Goal: Task Accomplishment & Management: Use online tool/utility

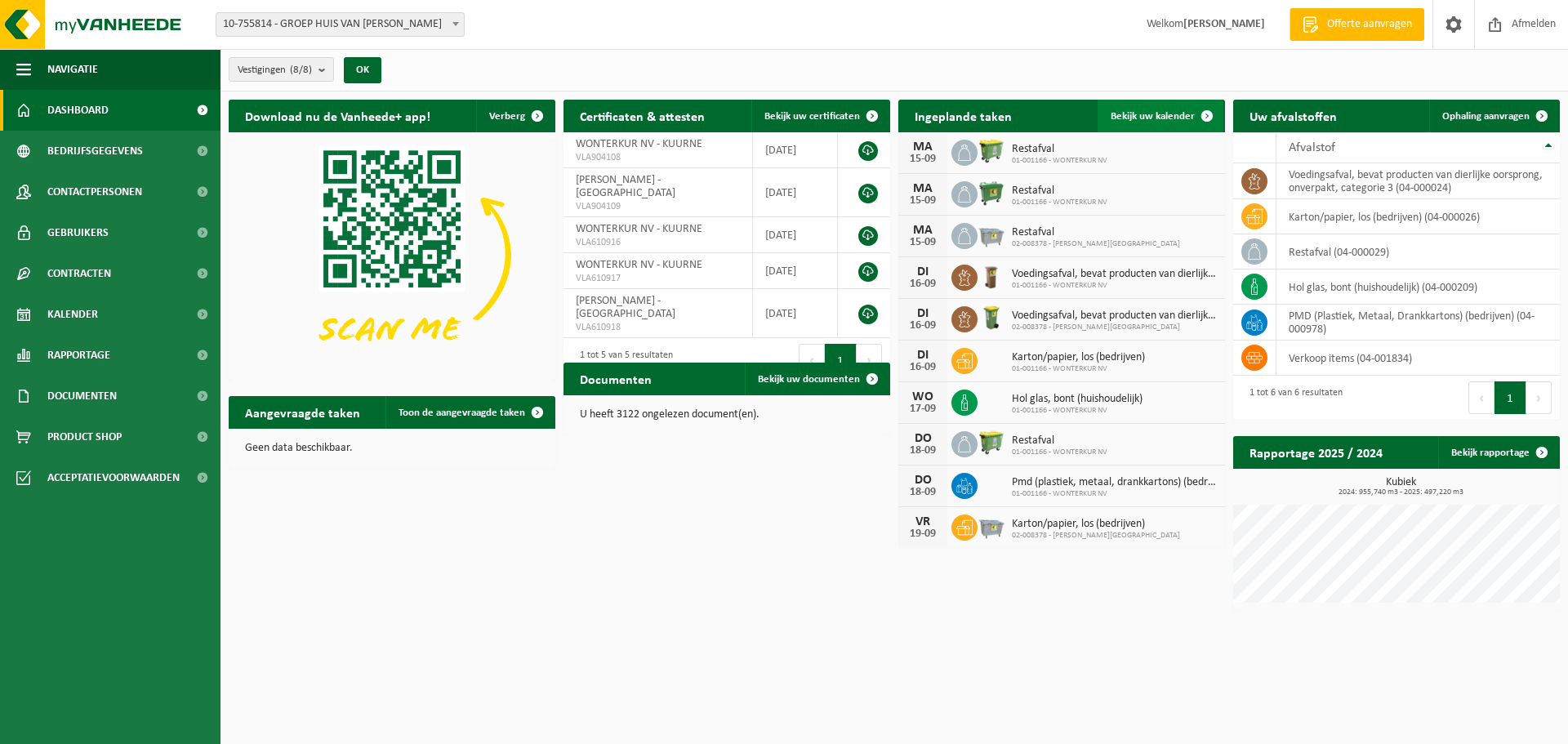
click at [1179, 112] on span "Bekijk uw kalender" at bounding box center [1152, 115] width 84 height 10
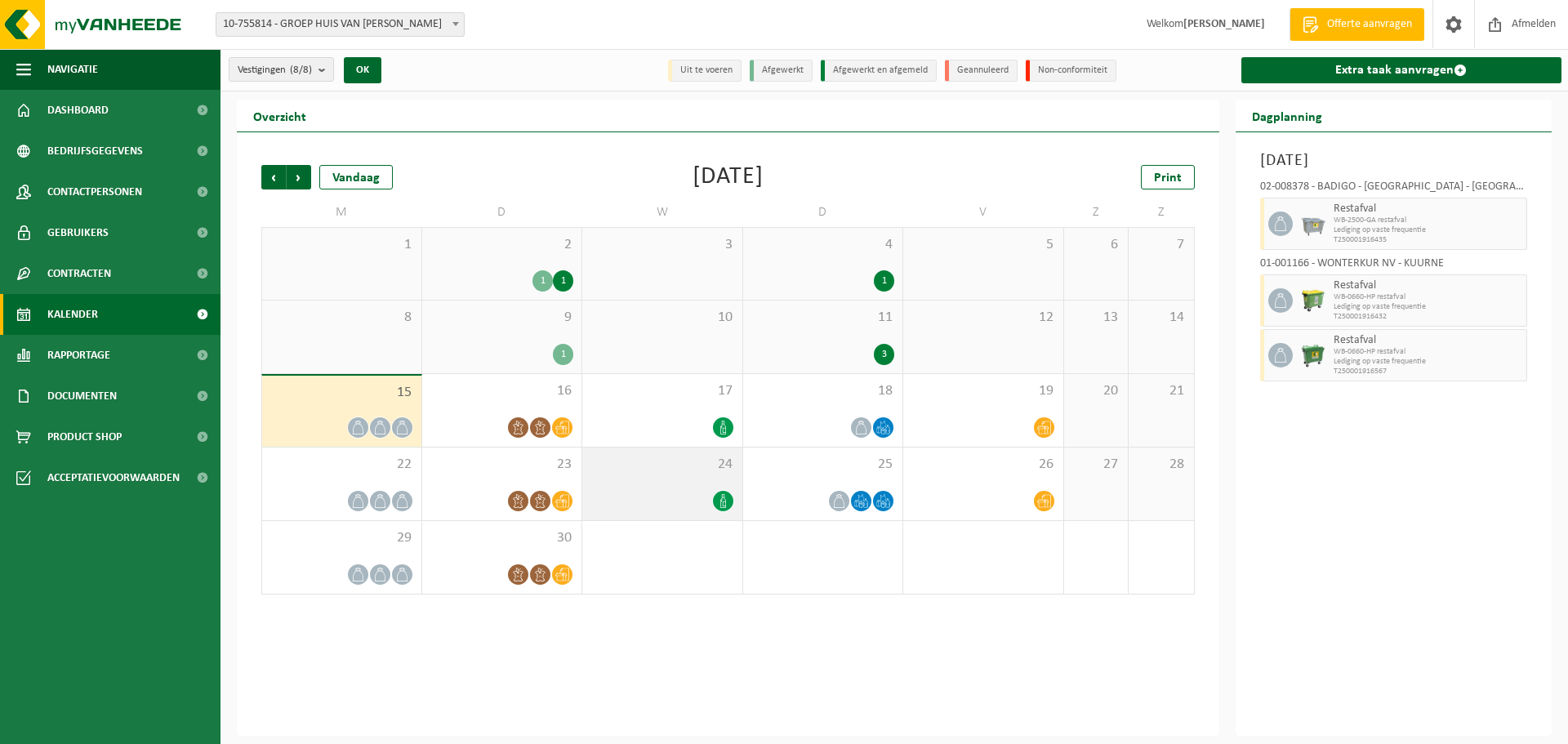
click at [690, 487] on div "24" at bounding box center [662, 484] width 160 height 73
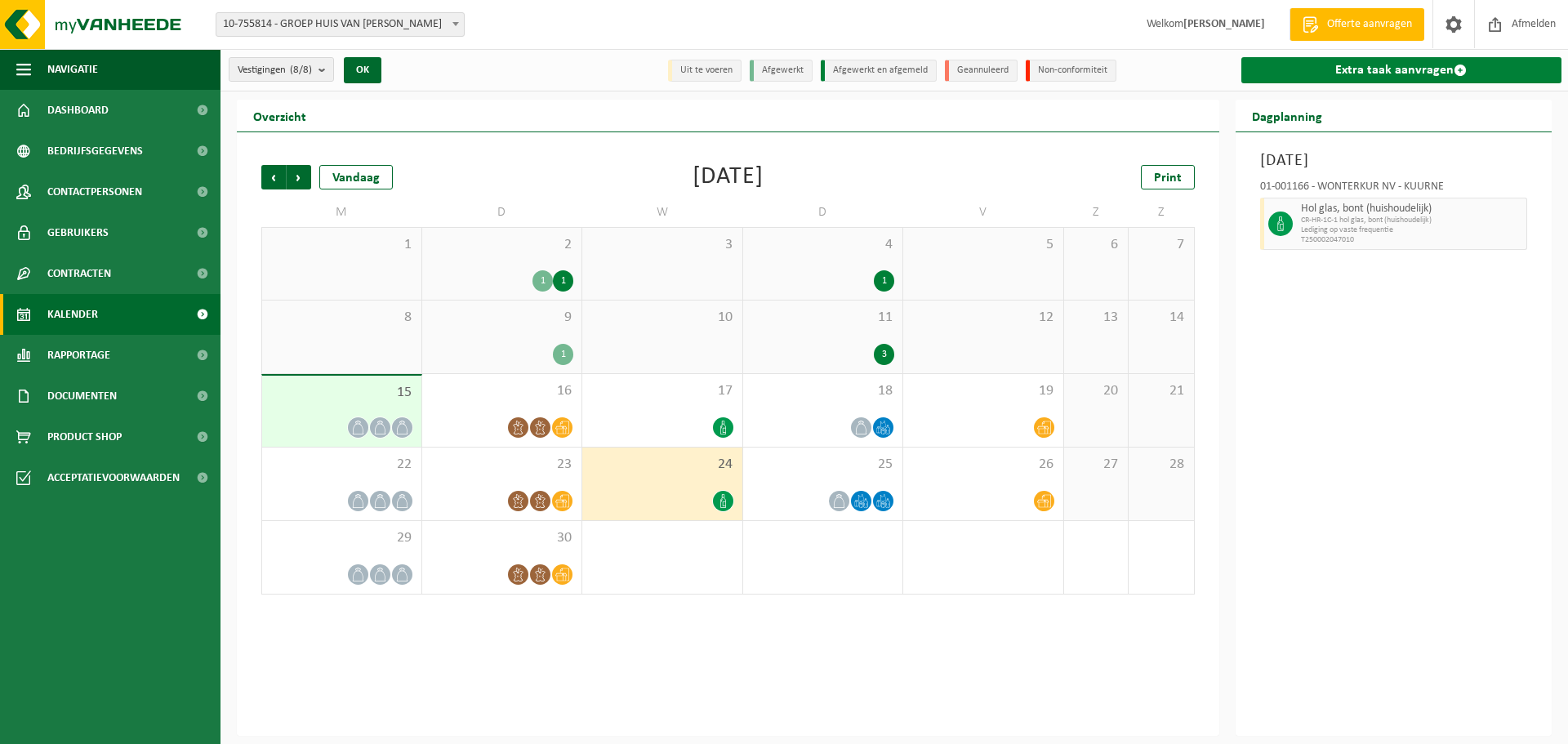
click at [1372, 68] on link "Extra taak aanvragen" at bounding box center [1401, 70] width 321 height 27
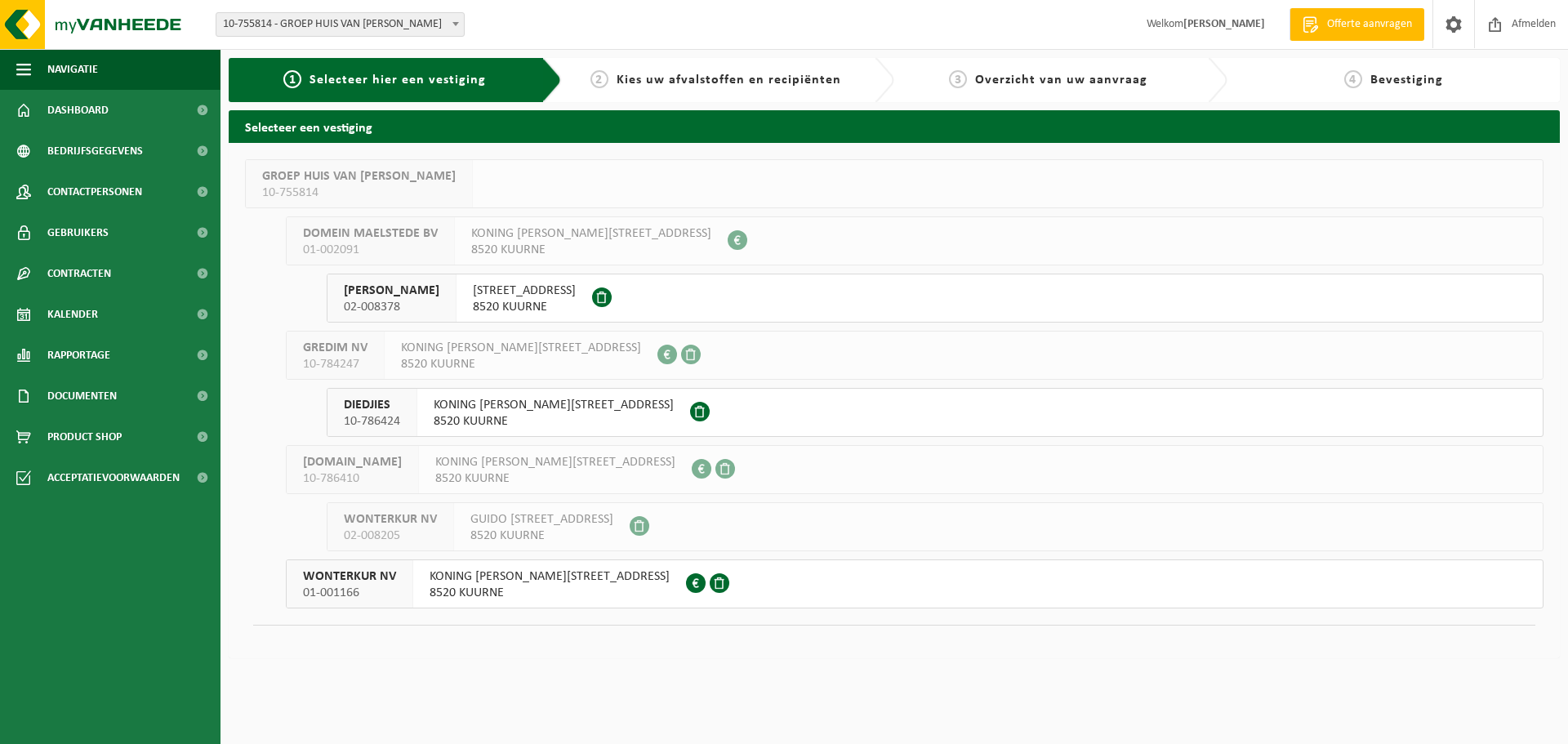
click at [439, 289] on span "BADIGO - MAELSTEDE" at bounding box center [391, 290] width 96 height 16
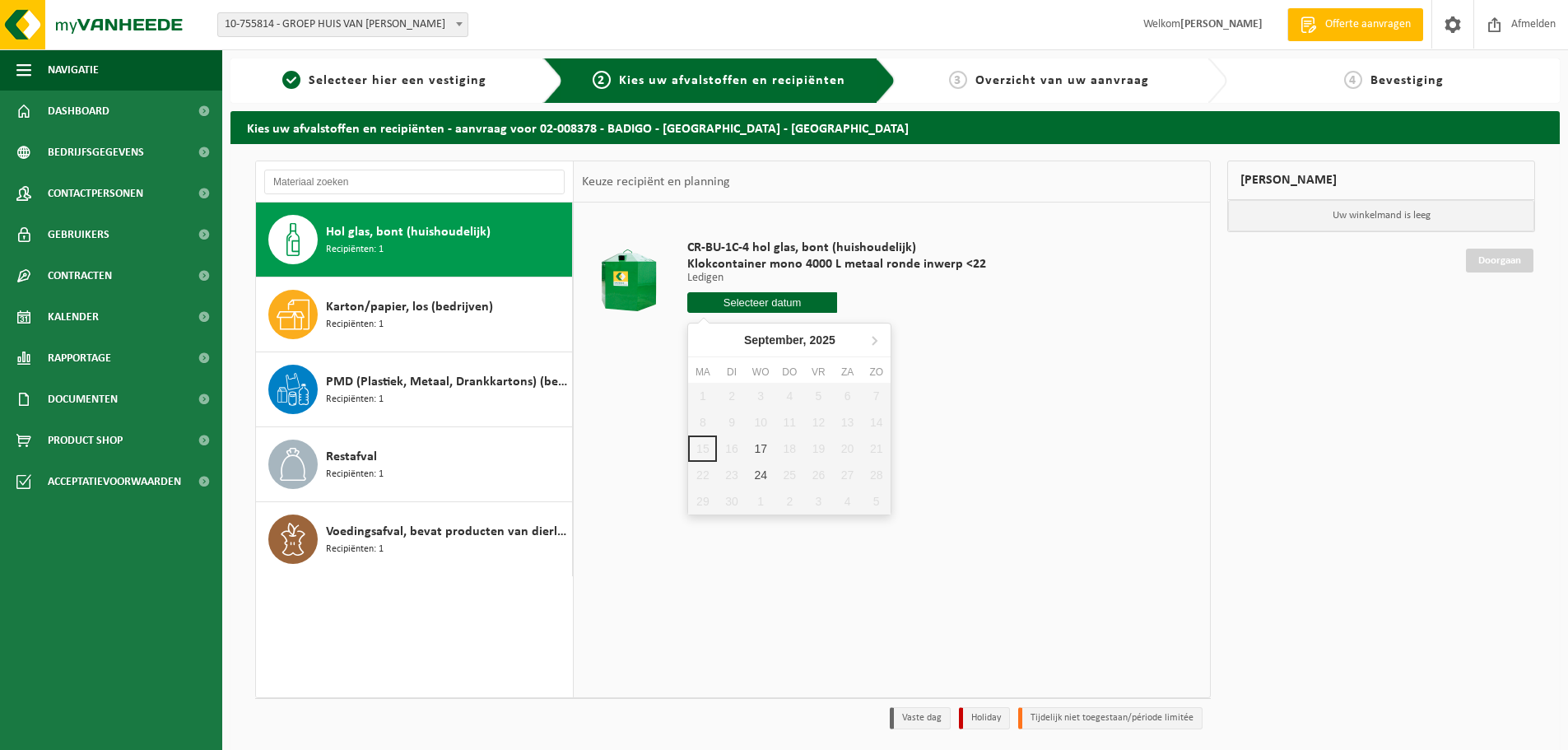
click at [799, 304] on input "text" at bounding box center [762, 302] width 150 height 21
click at [763, 472] on div "24" at bounding box center [761, 475] width 29 height 27
type input "Van 2025-09-24"
click at [763, 472] on div "24" at bounding box center [761, 475] width 29 height 27
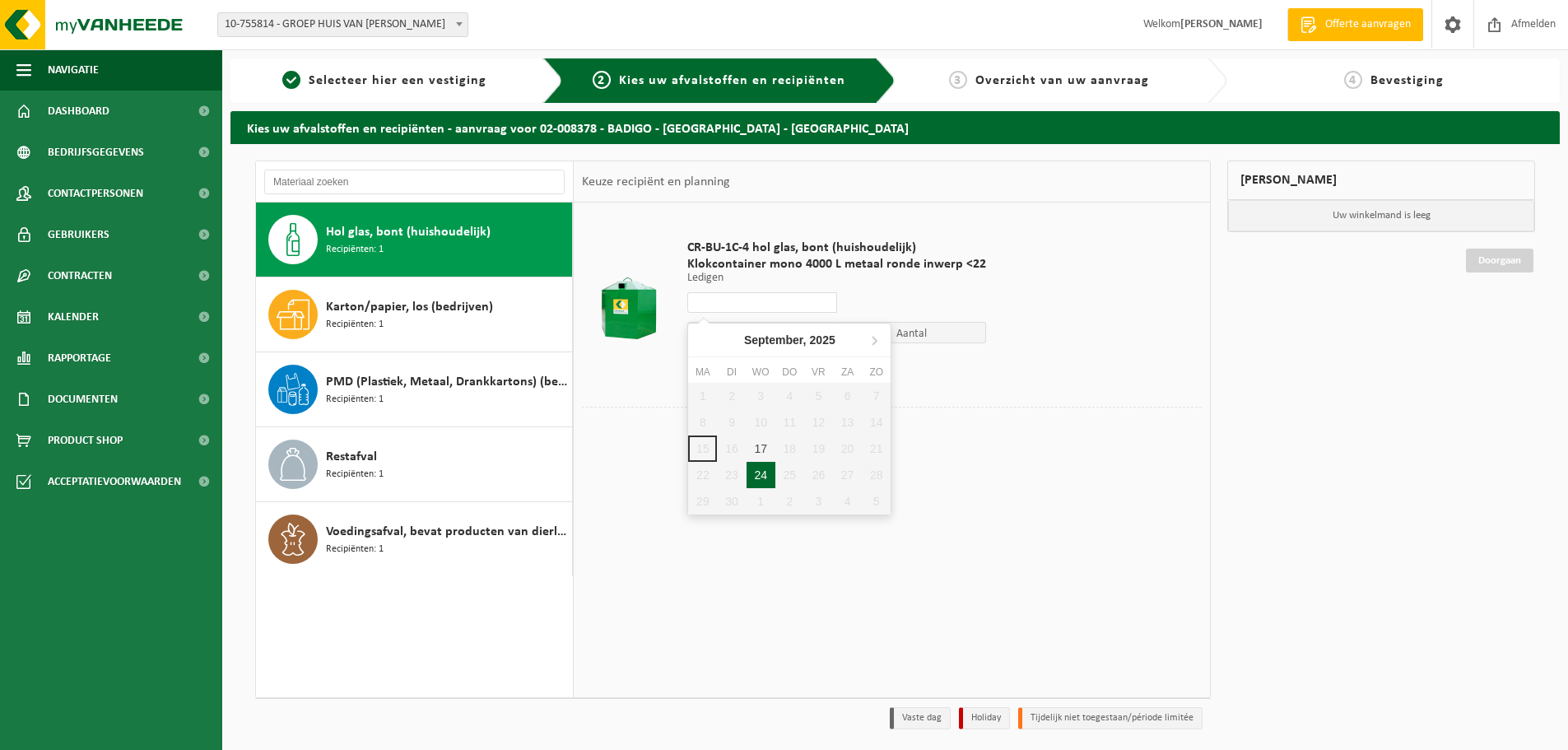
click at [764, 470] on div "24" at bounding box center [761, 475] width 29 height 27
type input "Van 2025-09-24"
click at [764, 470] on div "24" at bounding box center [761, 475] width 29 height 27
type input "Van 2025-09-24"
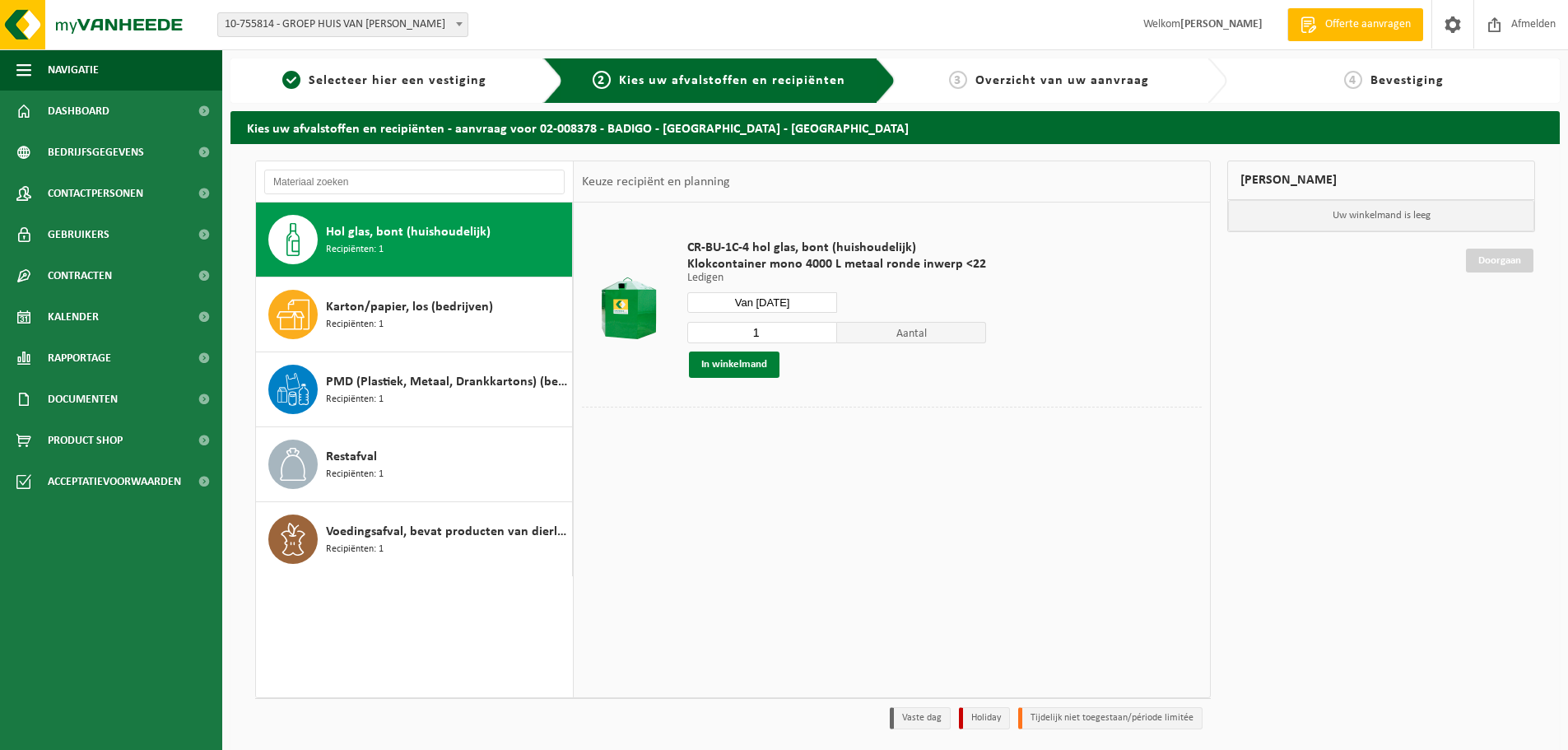
click at [749, 364] on button "In winkelmand" at bounding box center [734, 365] width 91 height 27
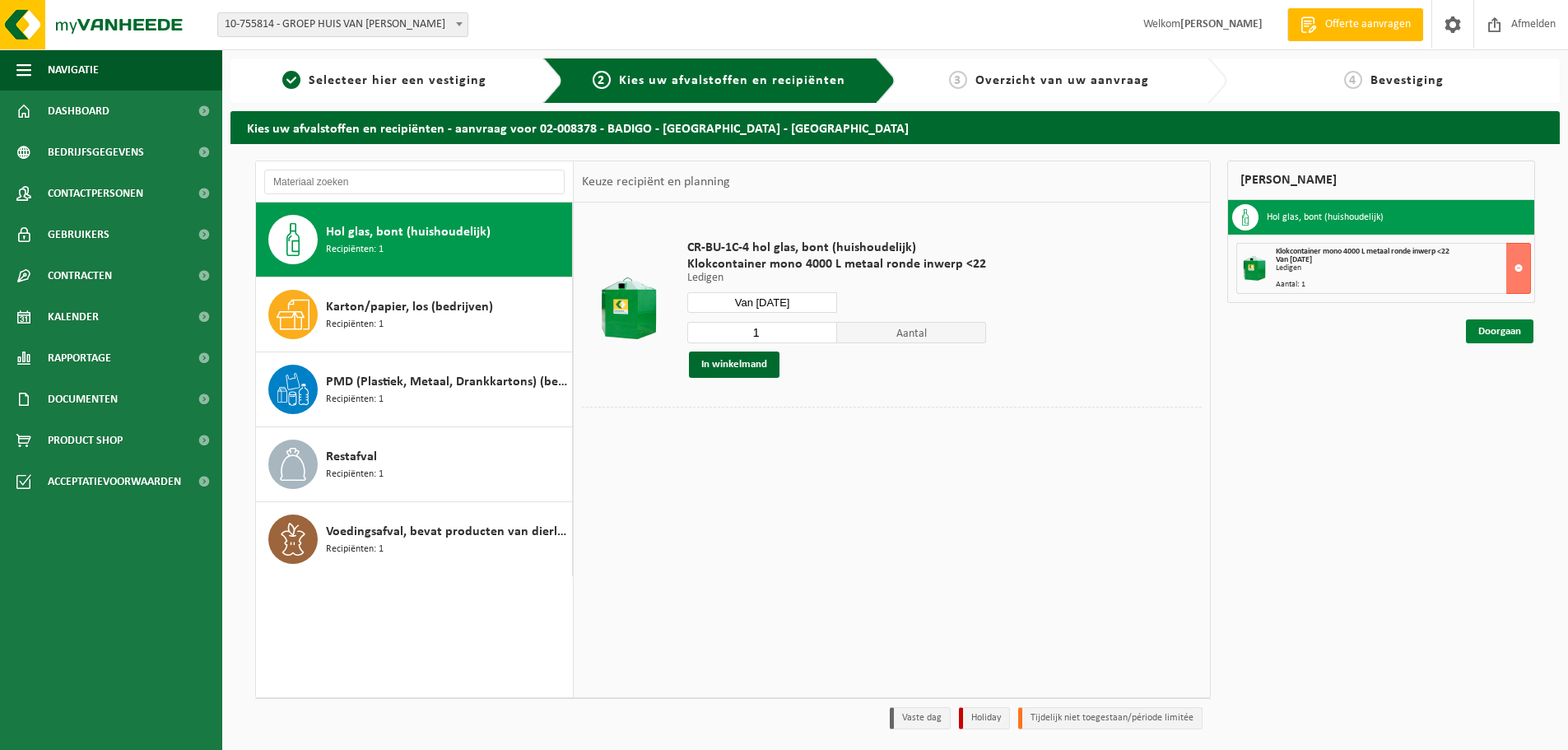
click at [1502, 328] on link "Doorgaan" at bounding box center [1499, 331] width 68 height 24
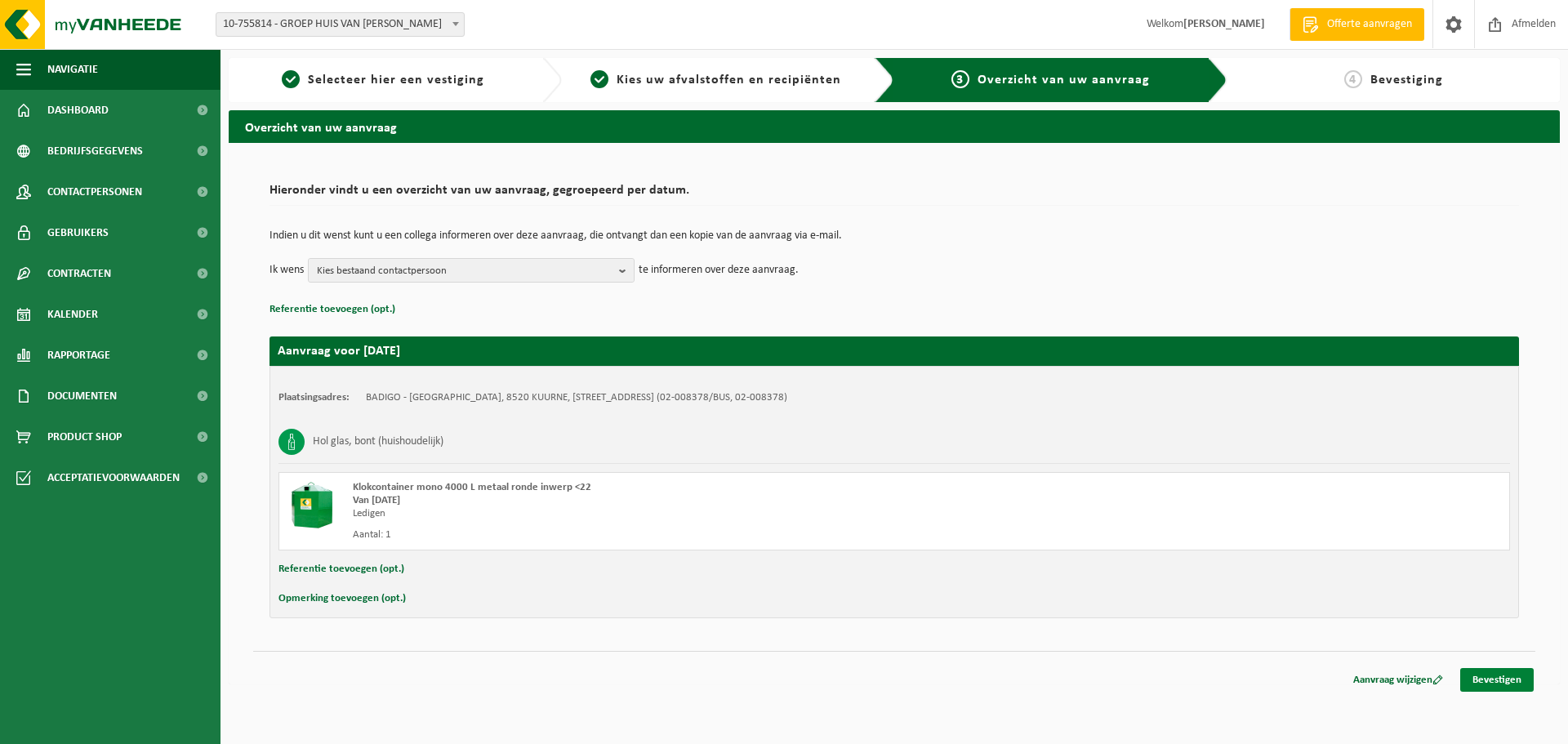
click at [1505, 680] on link "Bevestigen" at bounding box center [1497, 680] width 74 height 24
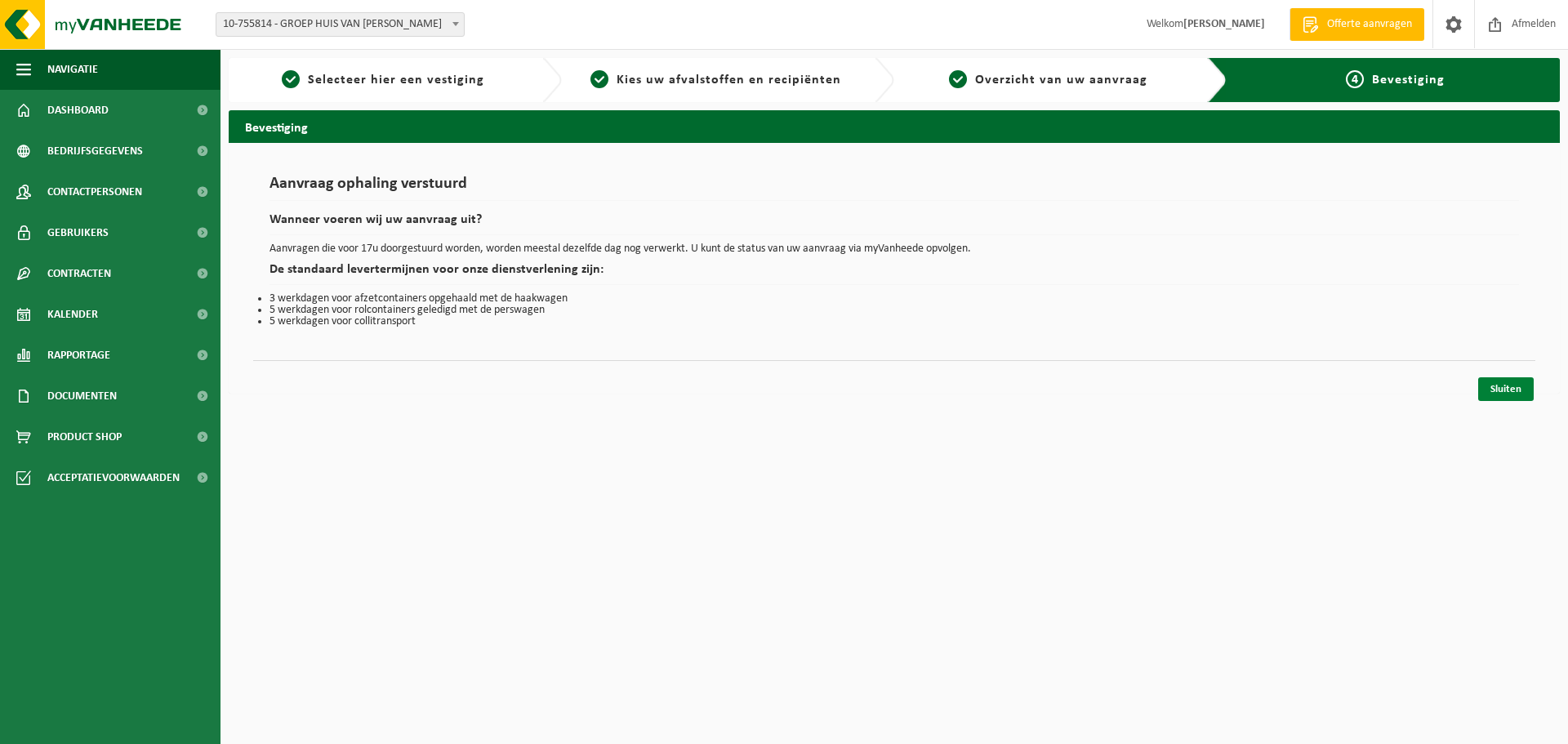
click at [1517, 392] on link "Sluiten" at bounding box center [1506, 389] width 56 height 24
